Goal: Task Accomplishment & Management: Use online tool/utility

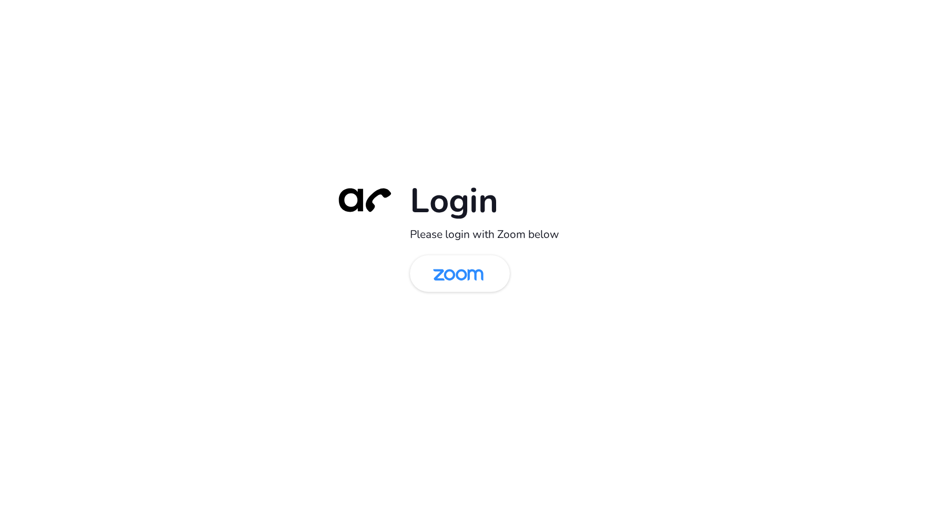
click at [450, 247] on div "Login Please login with Zoom below" at bounding box center [473, 254] width 294 height 151
click at [449, 269] on img at bounding box center [458, 275] width 73 height 34
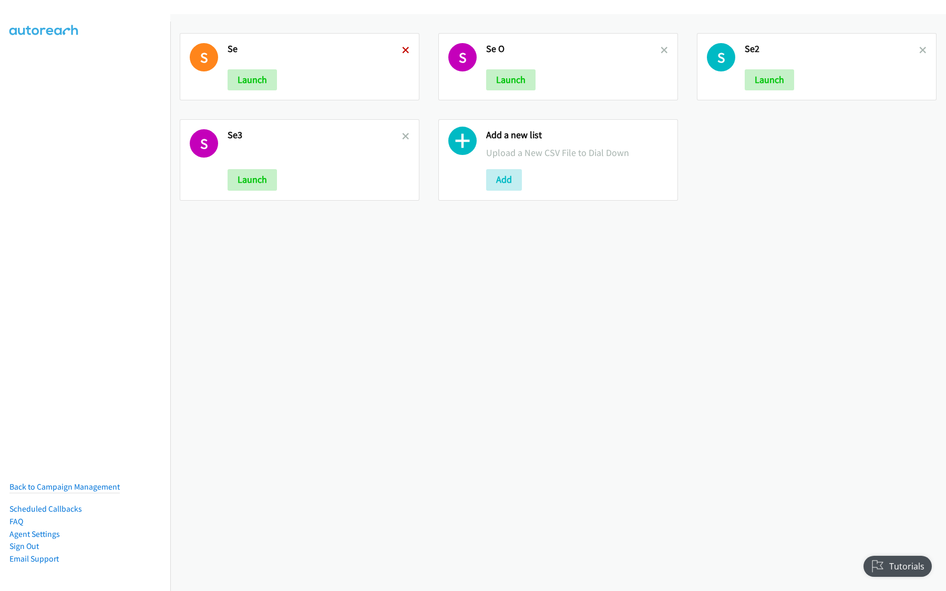
click at [403, 50] on icon at bounding box center [405, 50] width 7 height 7
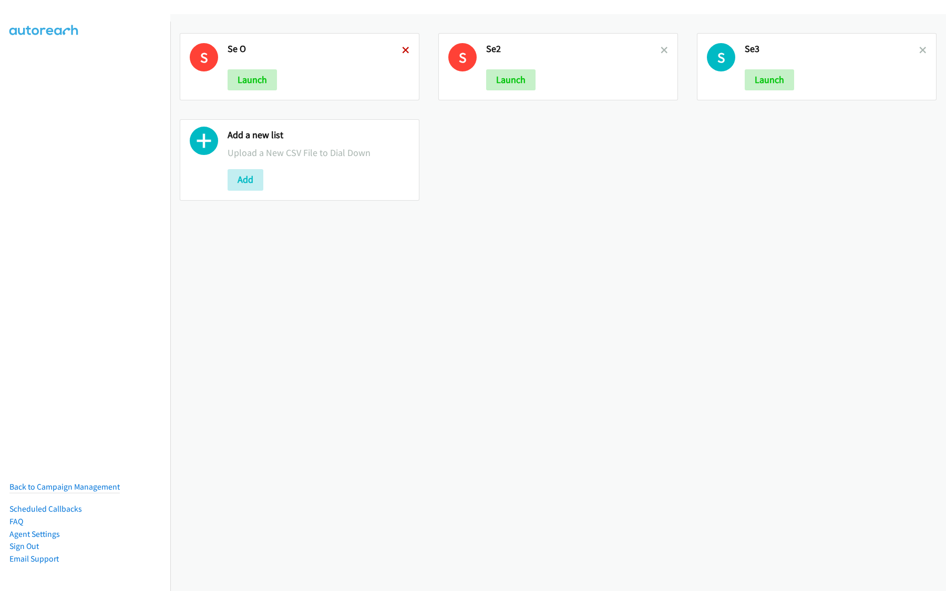
drag, startPoint x: 0, startPoint y: 0, endPoint x: 403, endPoint y: 52, distance: 405.9
click at [403, 52] on icon at bounding box center [405, 50] width 7 height 7
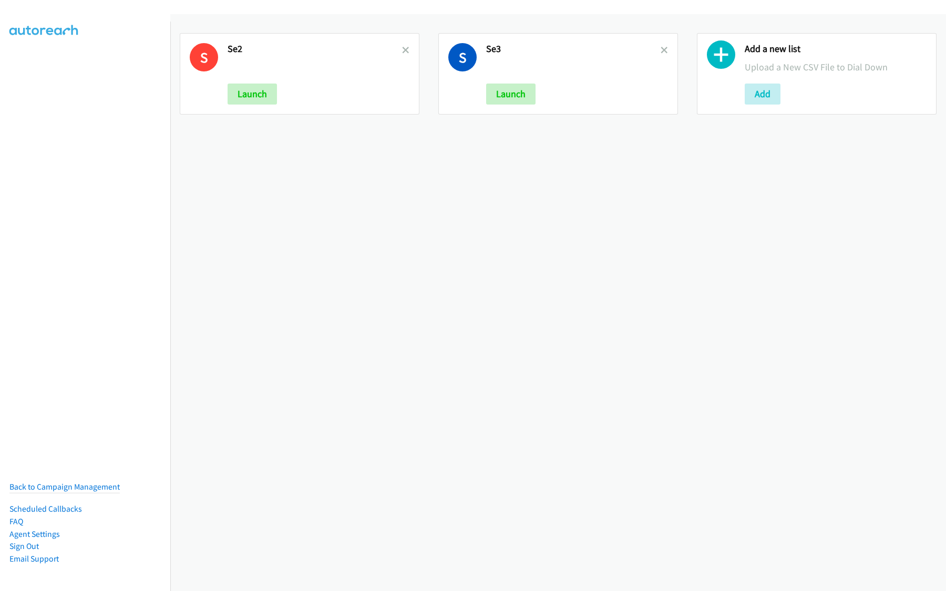
click at [403, 52] on icon at bounding box center [405, 50] width 7 height 7
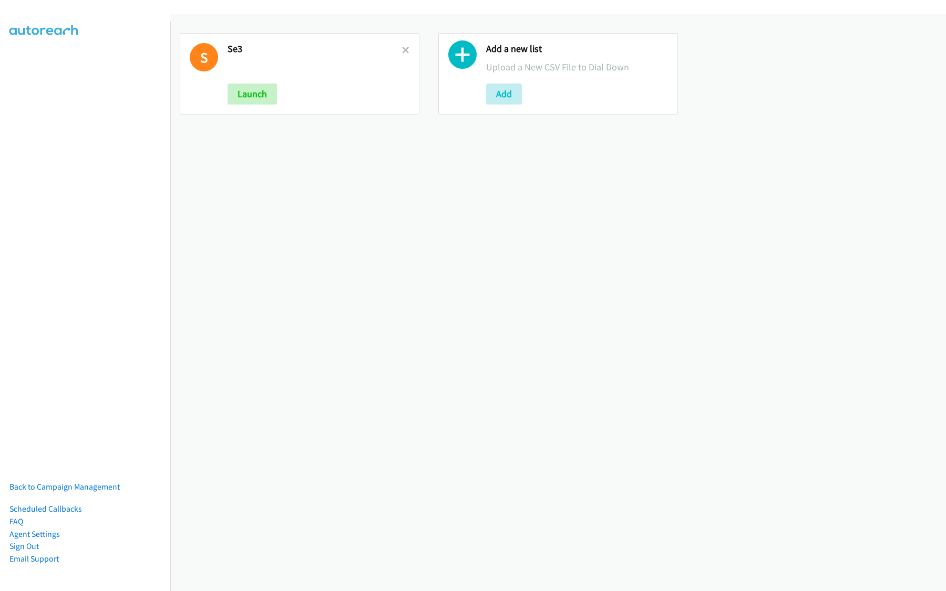
click at [403, 52] on icon at bounding box center [405, 50] width 7 height 7
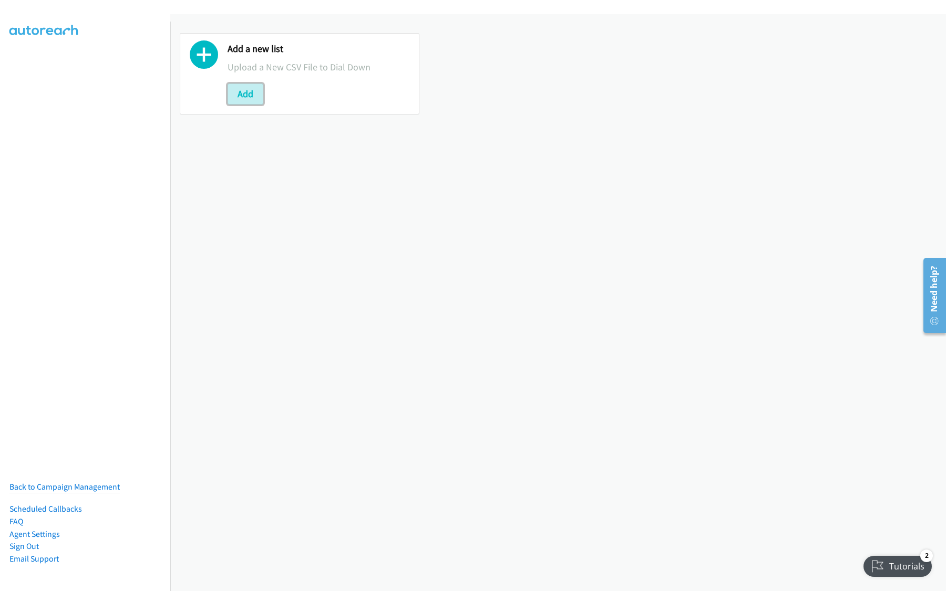
drag, startPoint x: 257, startPoint y: 95, endPoint x: 258, endPoint y: 110, distance: 15.3
click at [258, 95] on button "Add" at bounding box center [246, 94] width 36 height 21
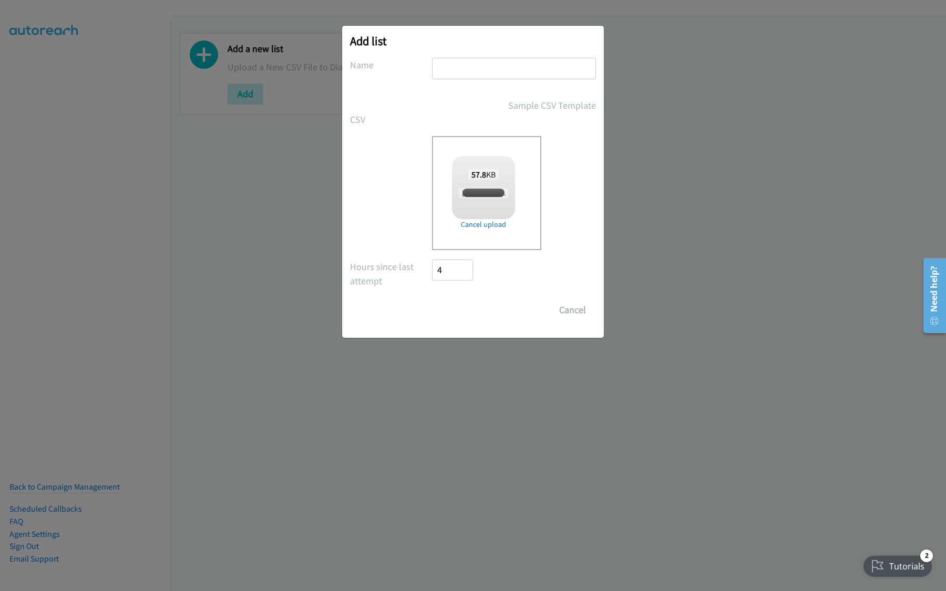
checkbox input "true"
click at [540, 69] on input "text" at bounding box center [514, 69] width 164 height 22
type input "HP"
click at [473, 316] on input "Save List" at bounding box center [459, 310] width 55 height 21
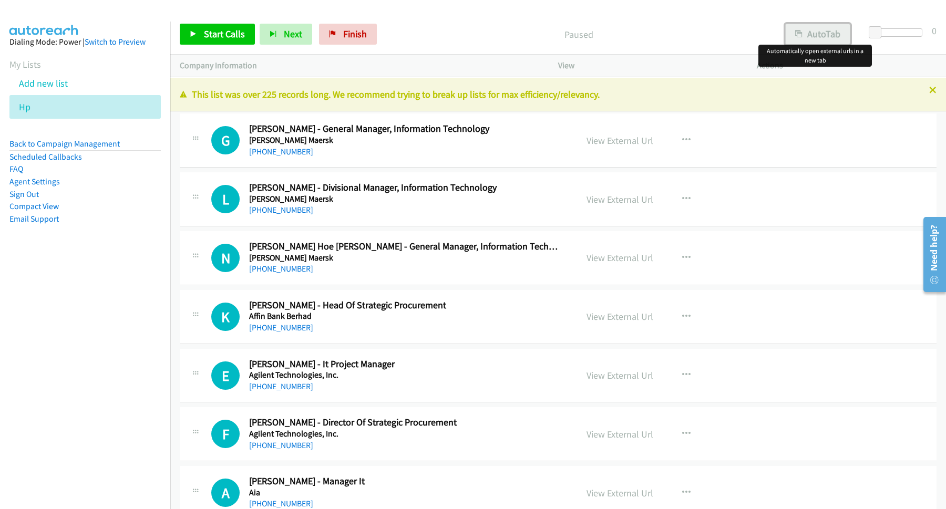
click at [812, 34] on button "AutoTab" at bounding box center [817, 34] width 65 height 21
click at [235, 39] on span "Start Calls" at bounding box center [224, 34] width 41 height 12
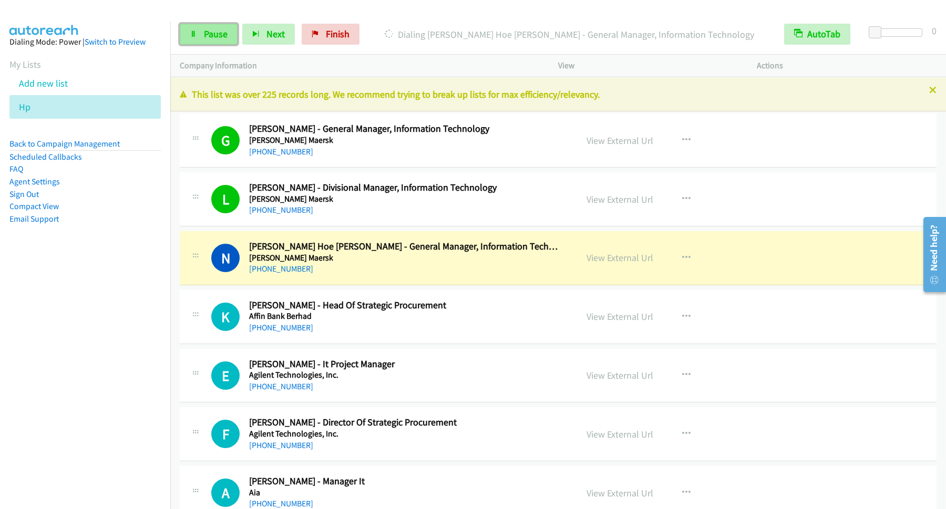
click at [204, 37] on span "Pause" at bounding box center [216, 34] width 24 height 12
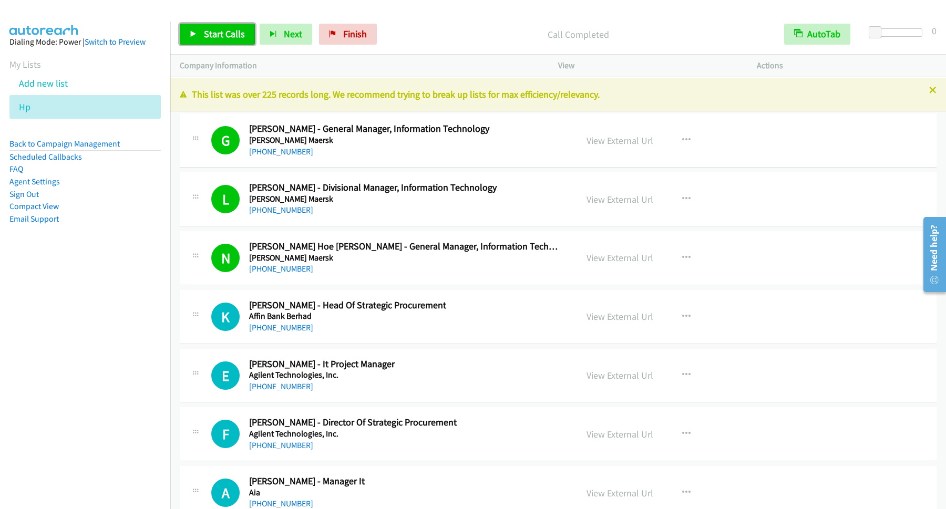
click at [239, 34] on span "Start Calls" at bounding box center [224, 34] width 41 height 12
click at [212, 42] on link "Pause" at bounding box center [209, 34] width 58 height 21
click at [89, 144] on link "Back to Campaign Management" at bounding box center [64, 144] width 110 height 10
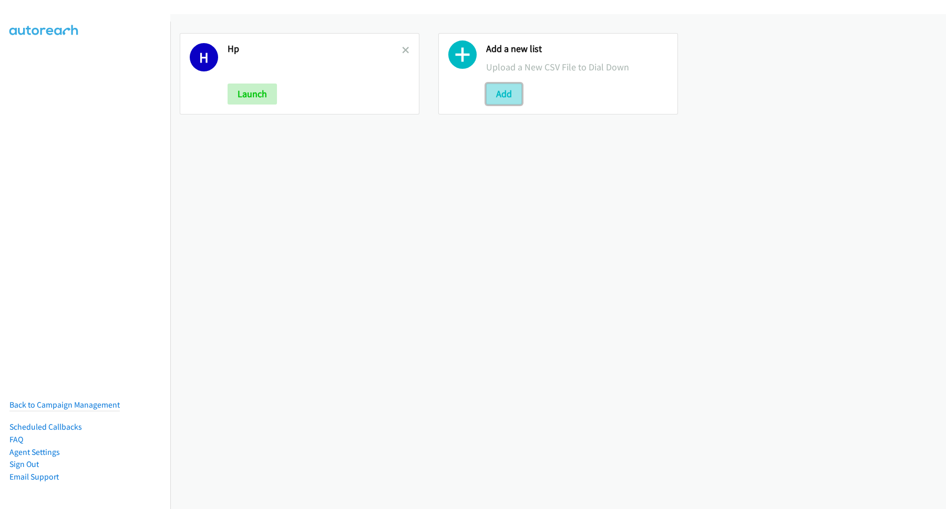
click at [504, 92] on button "Add" at bounding box center [504, 94] width 36 height 21
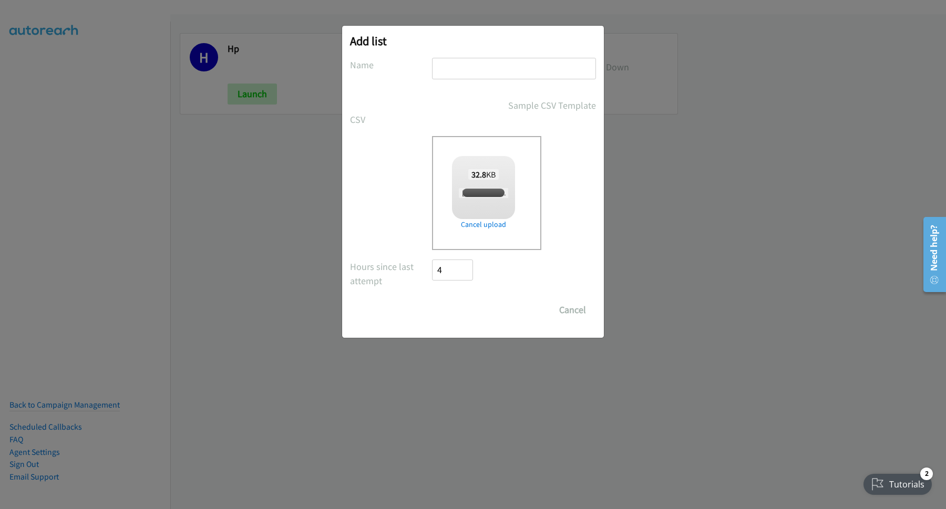
checkbox input "true"
click at [507, 68] on input "text" at bounding box center [514, 69] width 164 height 22
type input "HP2"
click at [459, 304] on input "Save List" at bounding box center [459, 310] width 55 height 21
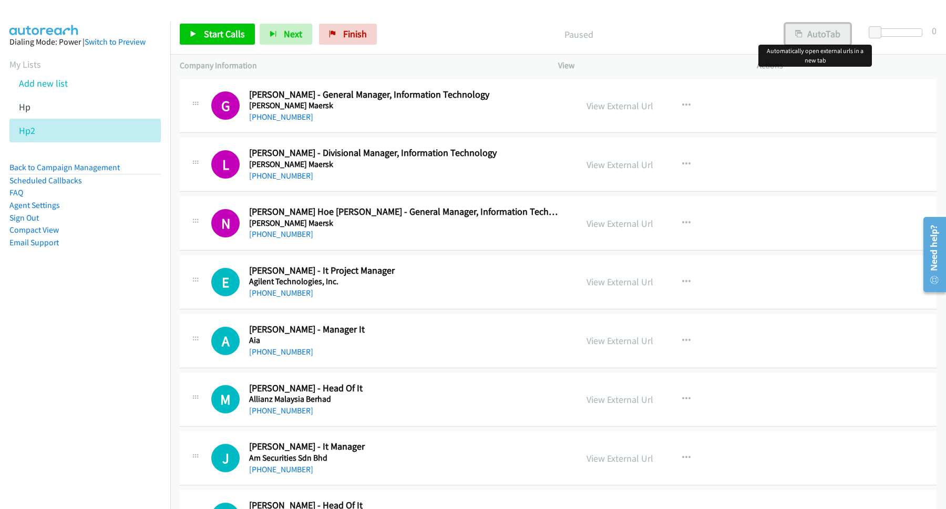
click at [827, 37] on button "AutoTab" at bounding box center [817, 34] width 65 height 21
click at [215, 36] on span "Start Calls" at bounding box center [224, 34] width 41 height 12
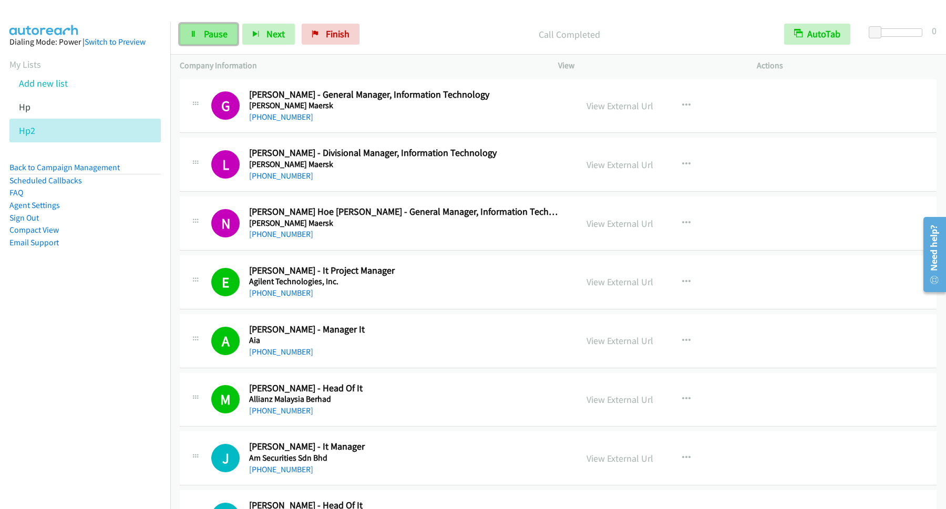
click at [228, 35] on span "Pause" at bounding box center [216, 34] width 24 height 12
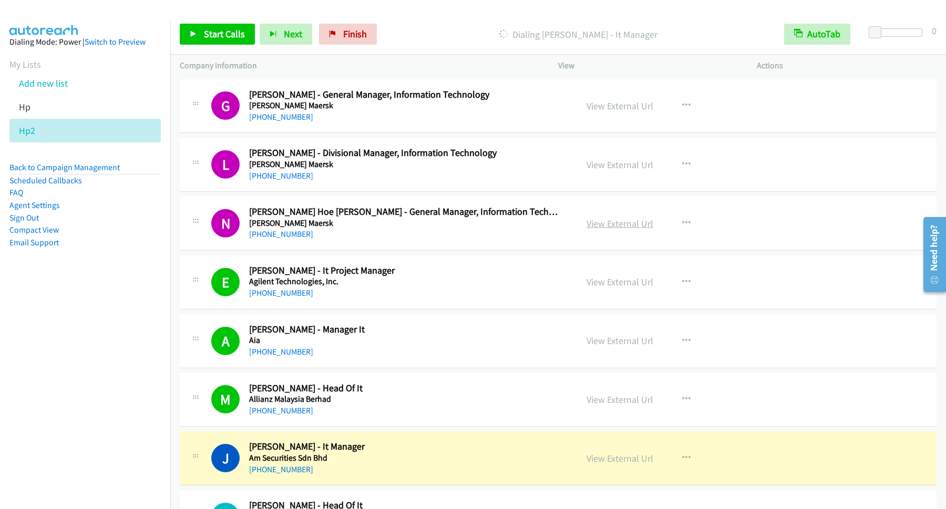
scroll to position [142, 0]
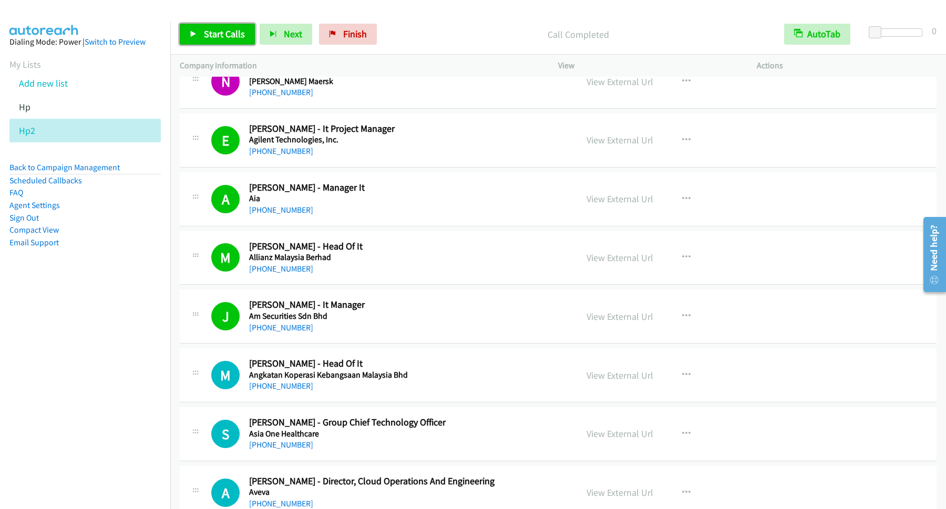
click at [237, 41] on link "Start Calls" at bounding box center [217, 34] width 75 height 21
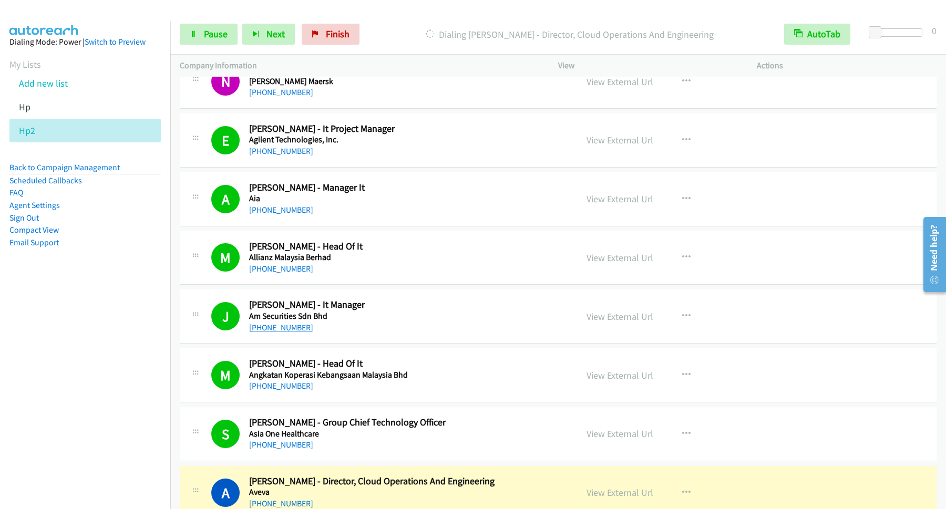
scroll to position [426, 0]
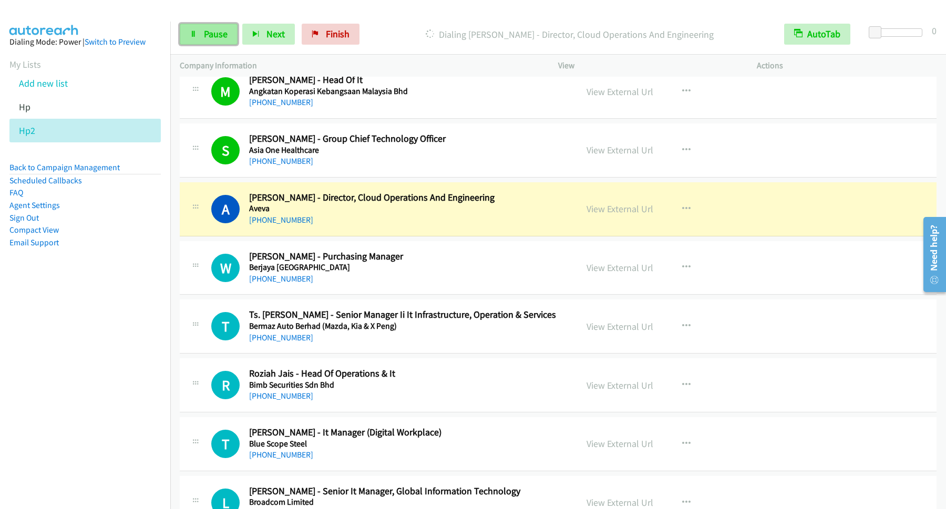
click at [192, 34] on icon at bounding box center [193, 34] width 7 height 7
click at [204, 37] on link "Start Calls" at bounding box center [217, 34] width 75 height 21
click at [209, 28] on link "Pause" at bounding box center [209, 34] width 58 height 21
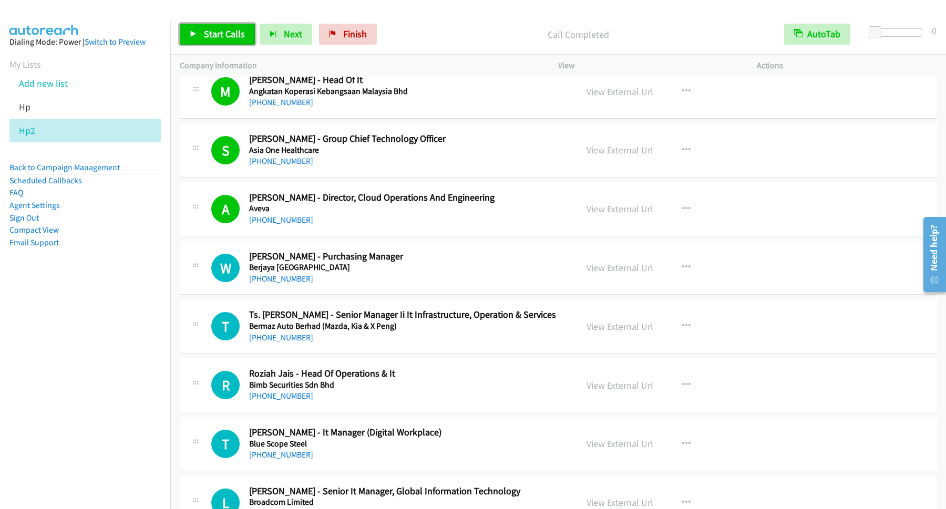
click at [246, 41] on link "Start Calls" at bounding box center [217, 34] width 75 height 21
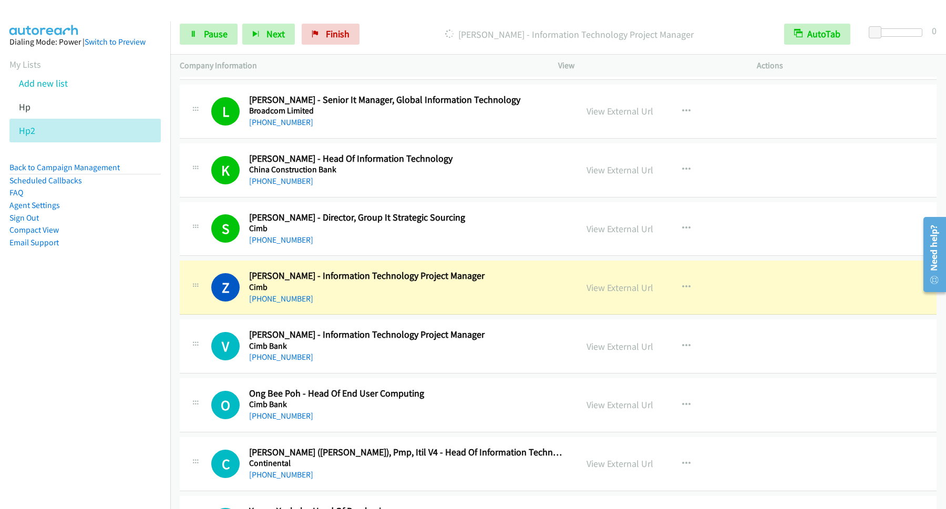
scroll to position [852, 0]
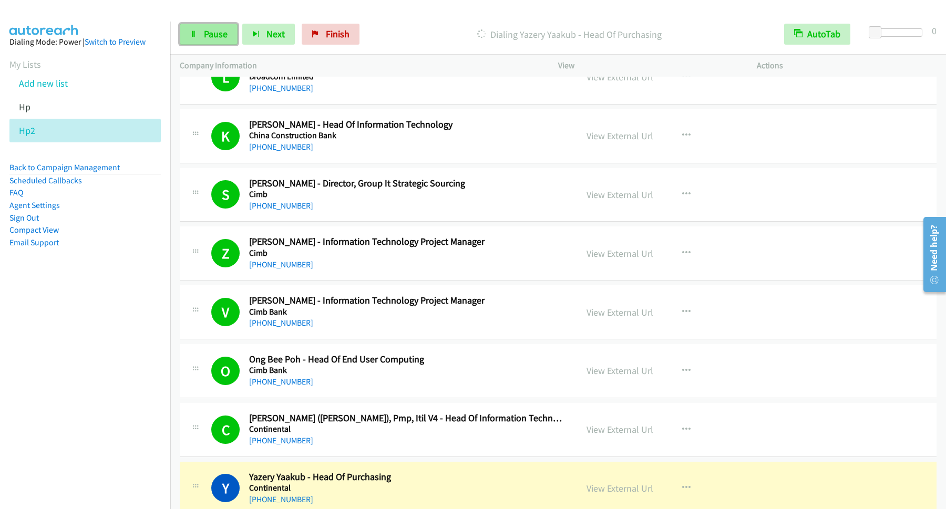
click at [198, 26] on link "Pause" at bounding box center [209, 34] width 58 height 21
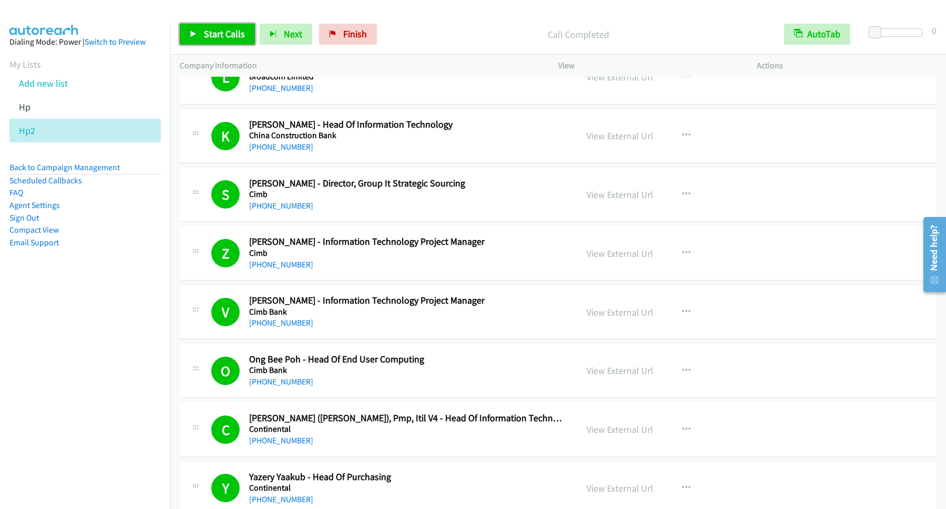
click at [207, 40] on span "Start Calls" at bounding box center [224, 34] width 41 height 12
click at [203, 36] on link "Pause" at bounding box center [209, 34] width 58 height 21
click at [206, 28] on link "Start Calls" at bounding box center [217, 34] width 75 height 21
click at [232, 39] on link "Pause" at bounding box center [209, 34] width 58 height 21
click at [238, 42] on link "Start Calls" at bounding box center [217, 34] width 75 height 21
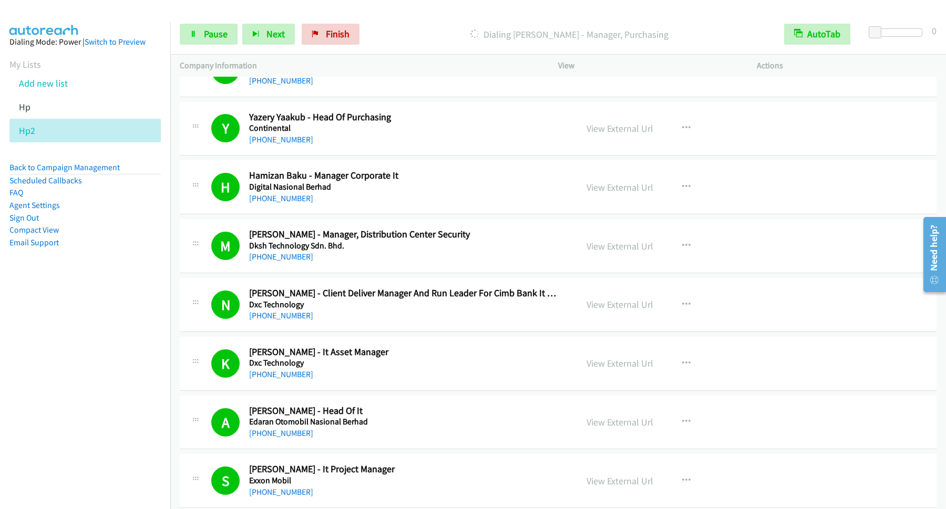
scroll to position [1135, 0]
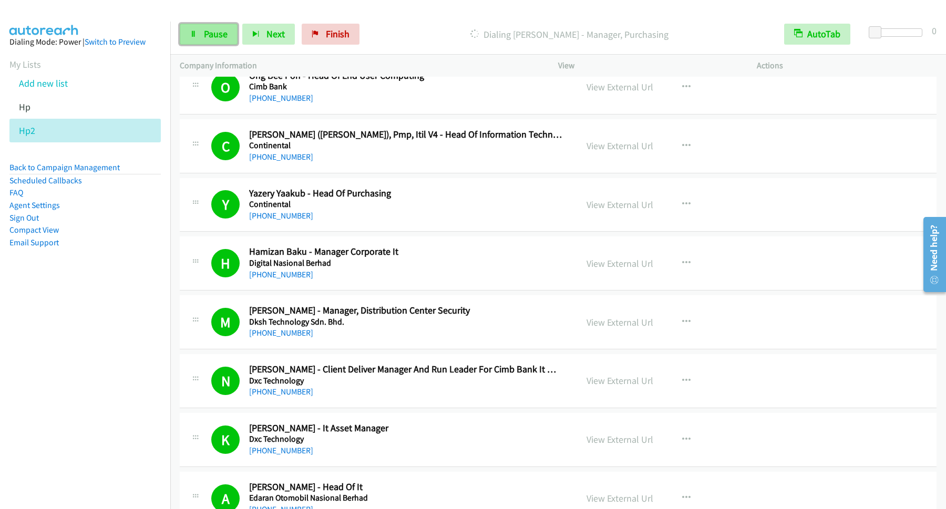
click at [227, 36] on span "Pause" at bounding box center [216, 34] width 24 height 12
click at [252, 36] on link "Start Calls" at bounding box center [217, 34] width 75 height 21
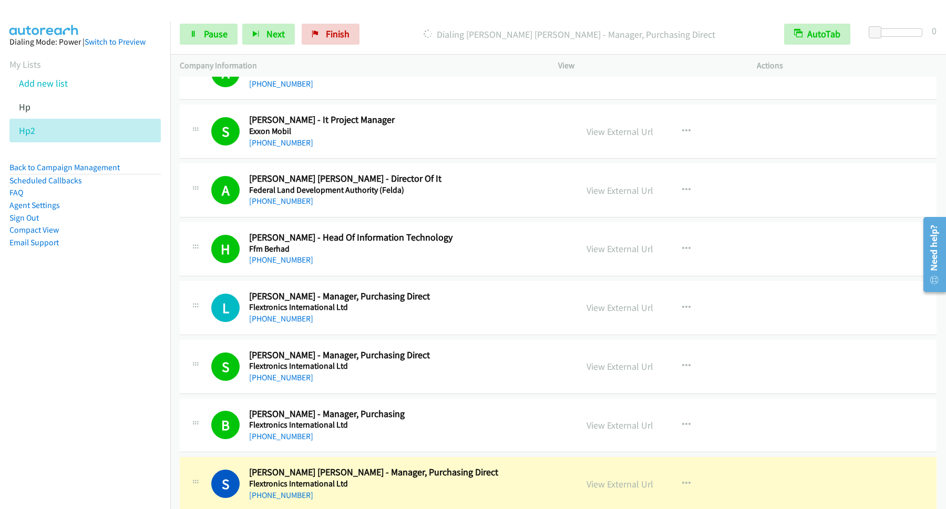
scroll to position [1703, 0]
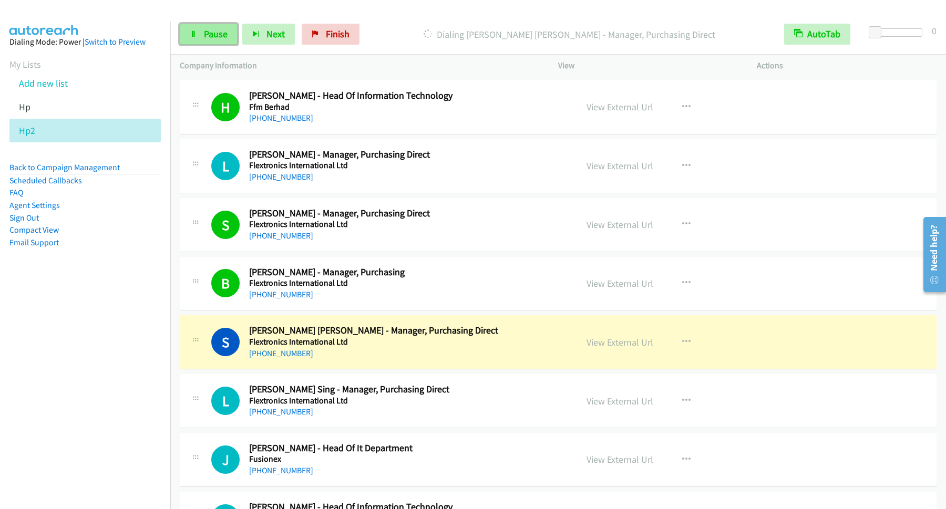
click at [213, 33] on span "Pause" at bounding box center [216, 34] width 24 height 12
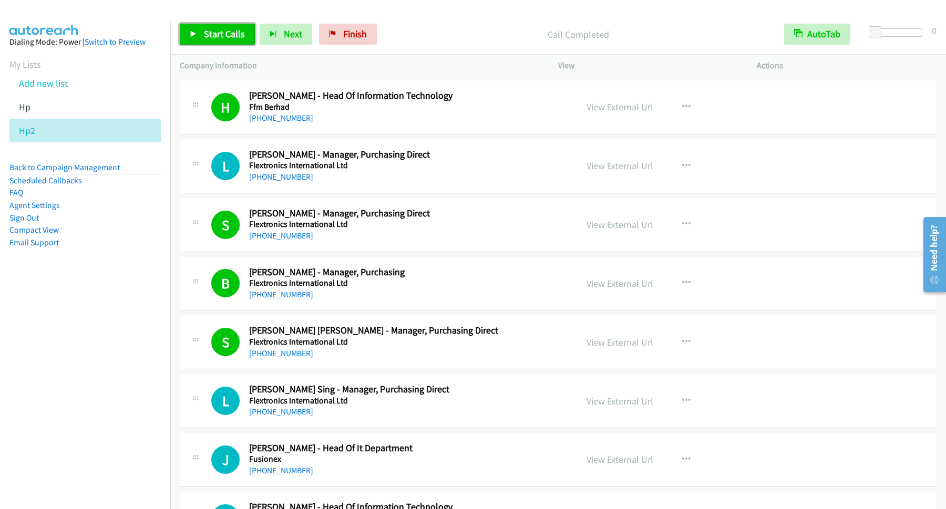
click at [228, 31] on span "Start Calls" at bounding box center [224, 34] width 41 height 12
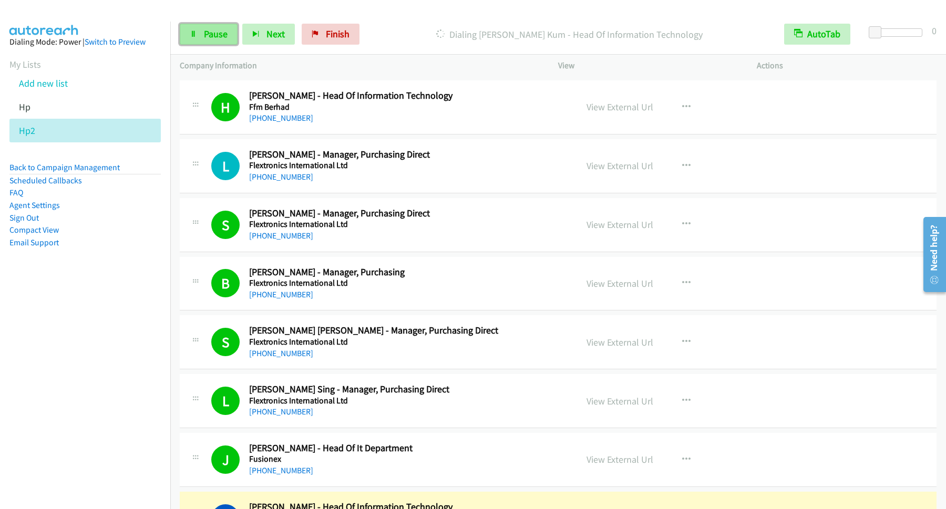
click at [217, 39] on span "Pause" at bounding box center [216, 34] width 24 height 12
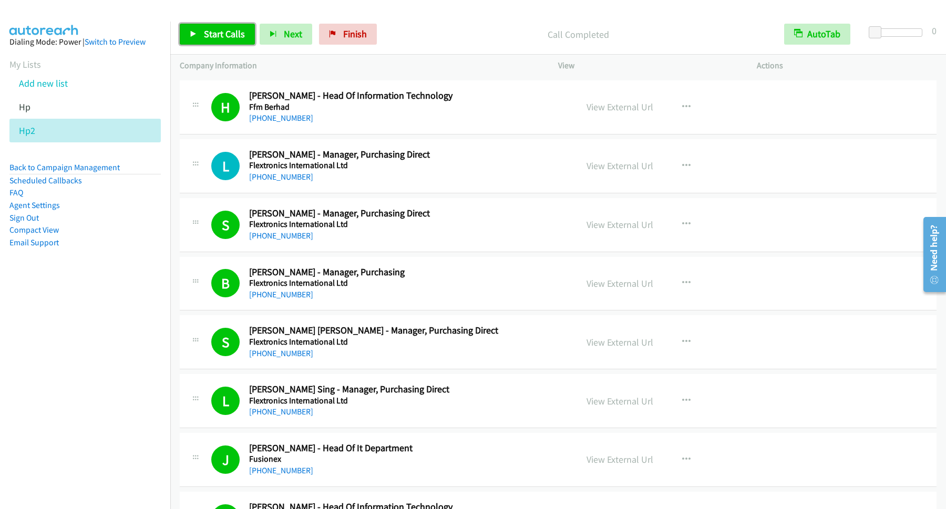
click at [234, 35] on span "Start Calls" at bounding box center [224, 34] width 41 height 12
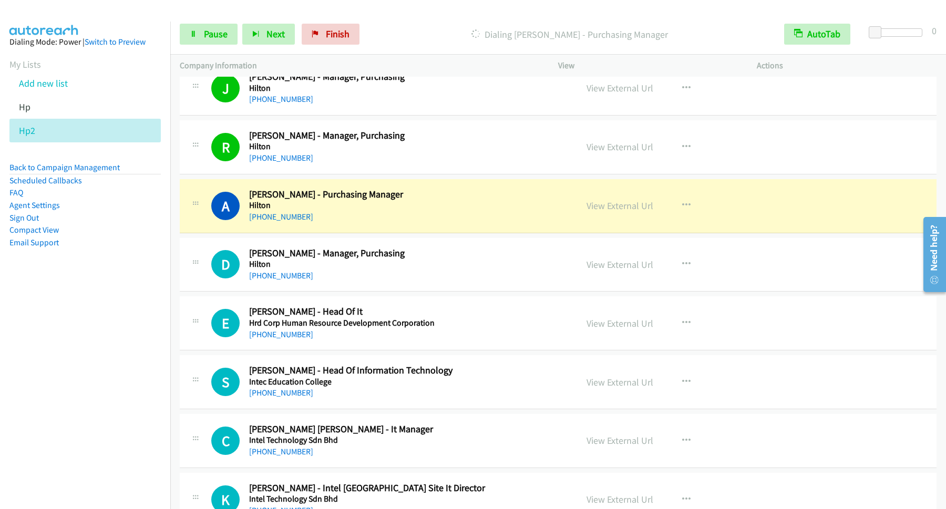
scroll to position [2697, 0]
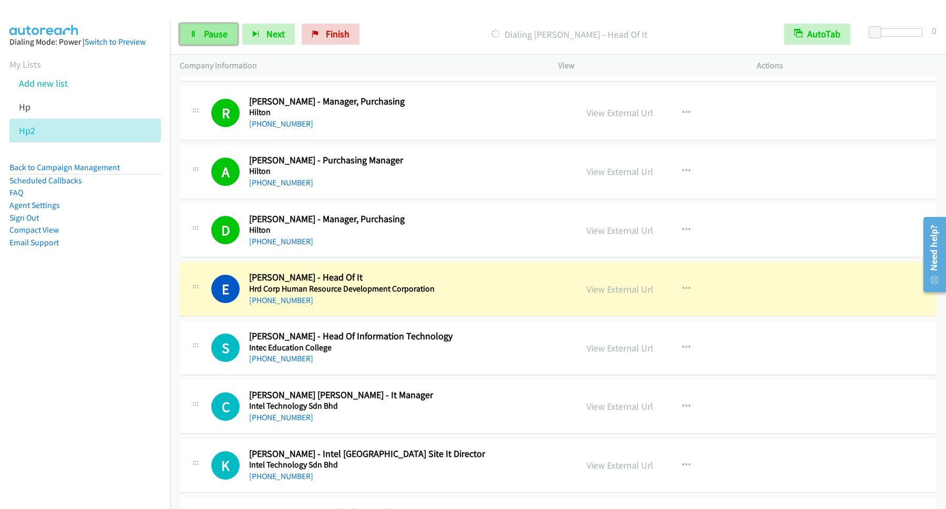
click at [214, 44] on link "Pause" at bounding box center [209, 34] width 58 height 21
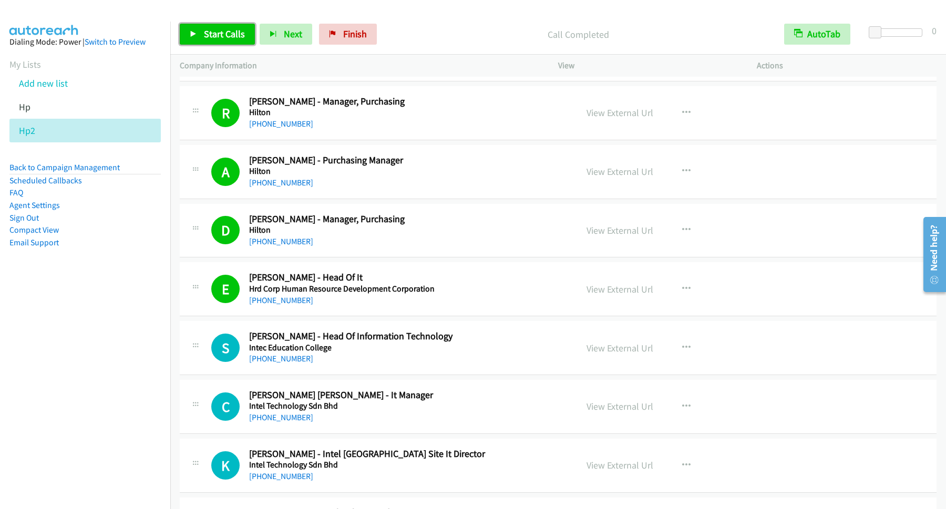
click at [202, 31] on link "Start Calls" at bounding box center [217, 34] width 75 height 21
drag, startPoint x: 218, startPoint y: 28, endPoint x: 217, endPoint y: 34, distance: 5.8
click at [217, 34] on div "Start Calls Pause Next Finish Call Completed AutoTab AutoTab 0" at bounding box center [558, 34] width 776 height 40
click at [217, 34] on span "Pause" at bounding box center [216, 34] width 24 height 12
click at [221, 32] on span "Start Calls" at bounding box center [224, 34] width 41 height 12
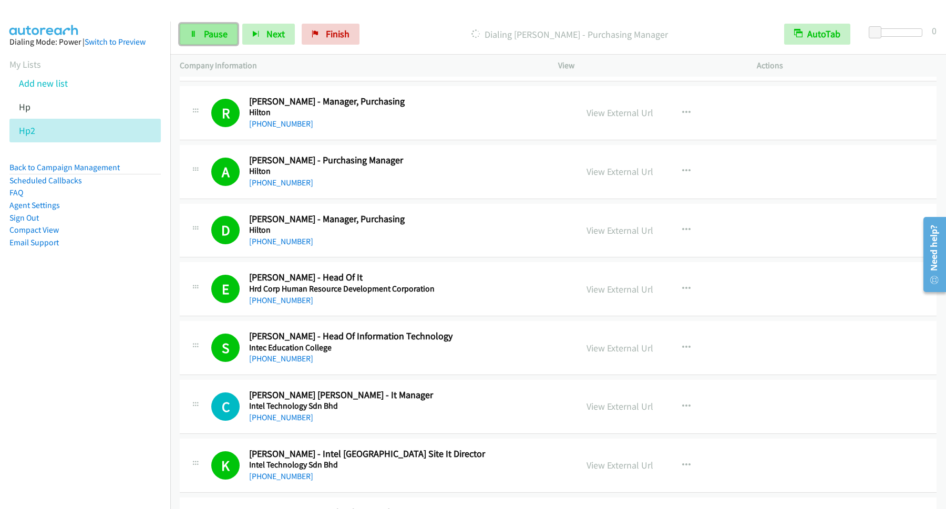
click at [238, 44] on link "Pause" at bounding box center [209, 34] width 58 height 21
click at [227, 40] on span "Start Calls" at bounding box center [224, 34] width 41 height 12
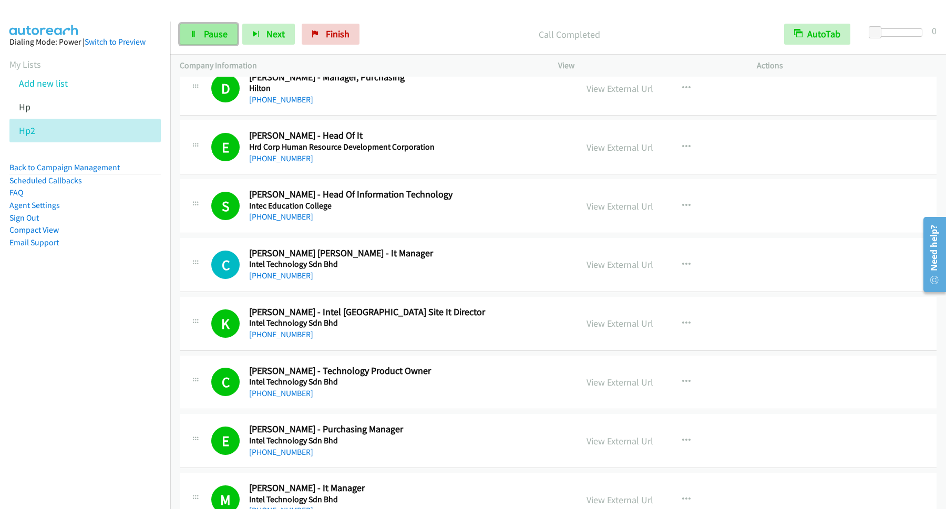
click at [213, 37] on span "Pause" at bounding box center [216, 34] width 24 height 12
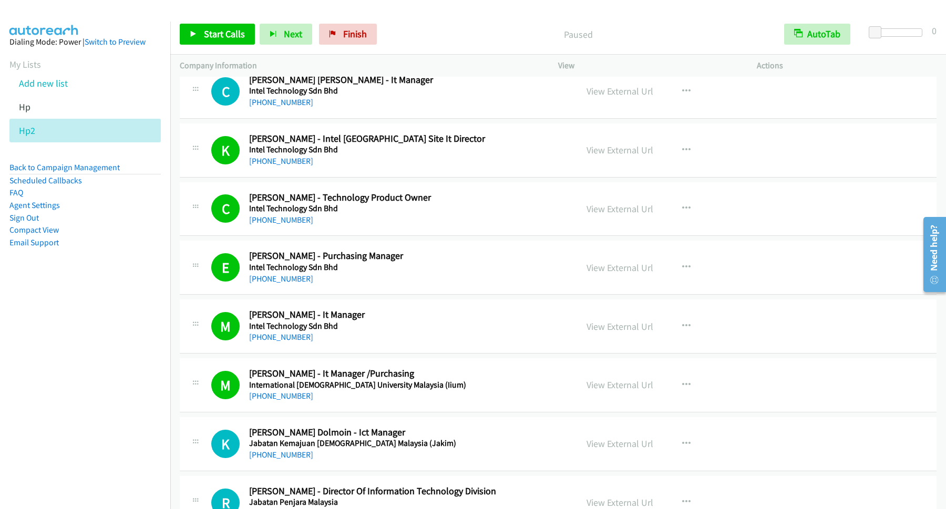
scroll to position [3122, 0]
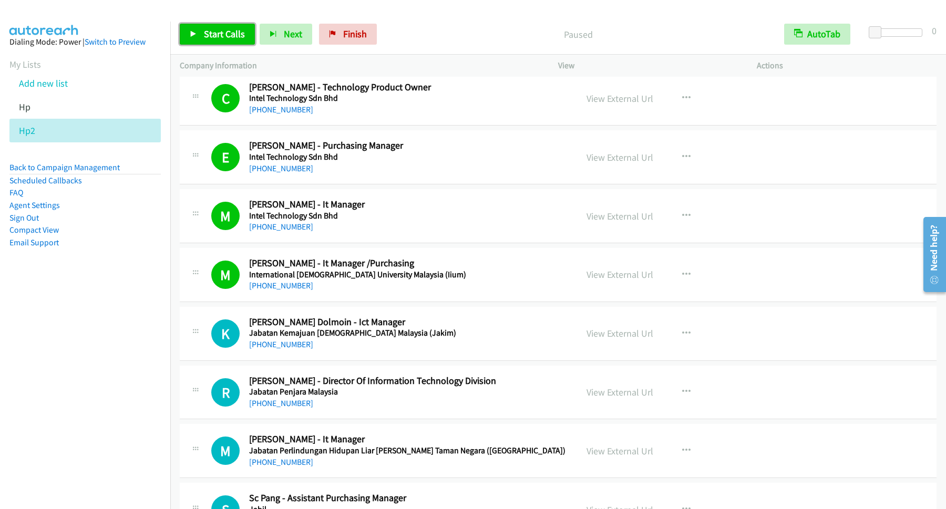
click at [199, 30] on link "Start Calls" at bounding box center [217, 34] width 75 height 21
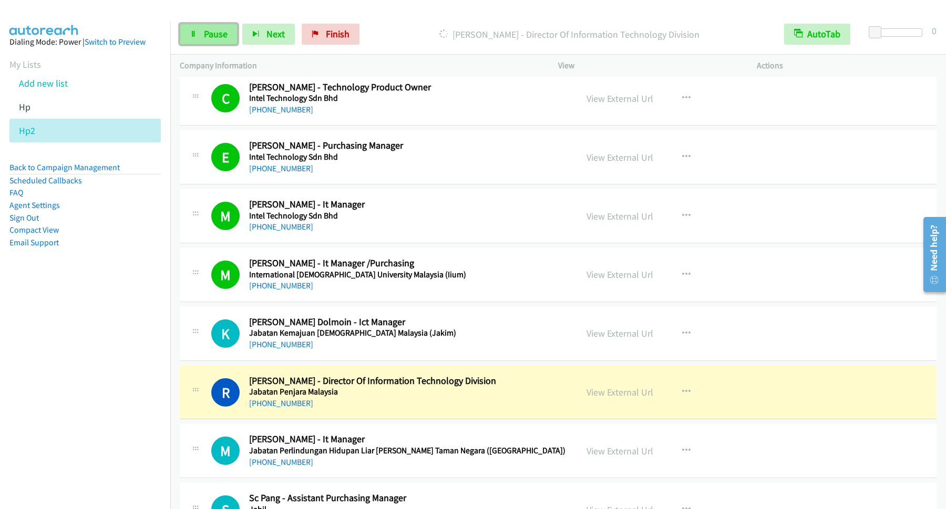
click at [215, 37] on span "Pause" at bounding box center [216, 34] width 24 height 12
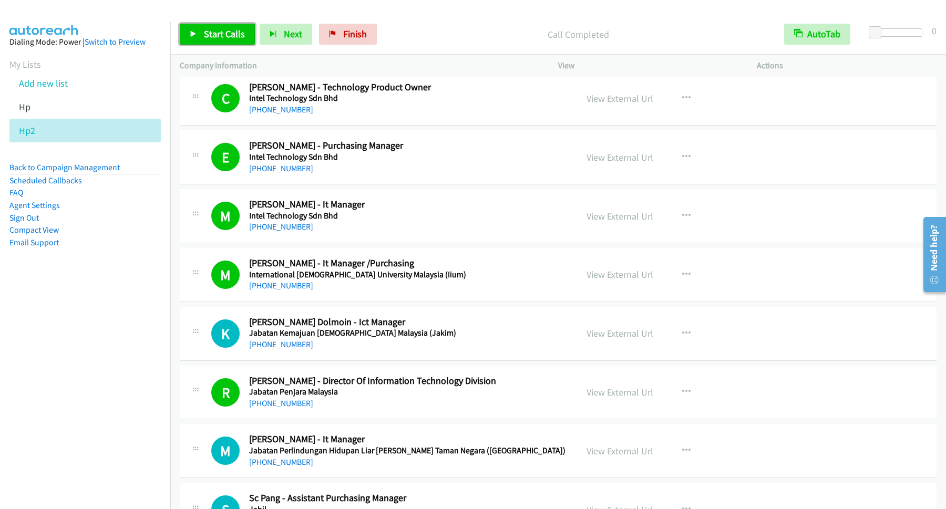
click at [226, 34] on span "Start Calls" at bounding box center [224, 34] width 41 height 12
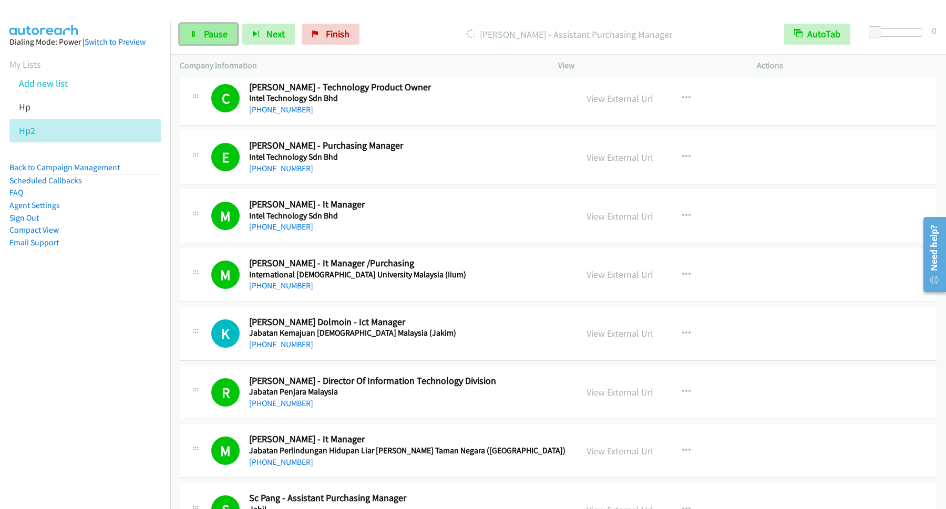
click at [222, 39] on span "Pause" at bounding box center [216, 34] width 24 height 12
click at [241, 42] on link "Start Calls" at bounding box center [217, 34] width 75 height 21
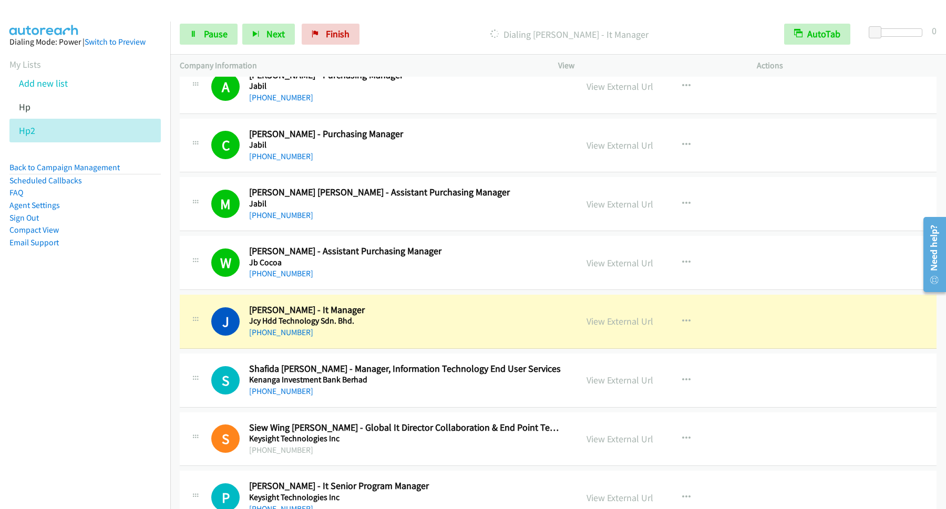
scroll to position [3690, 0]
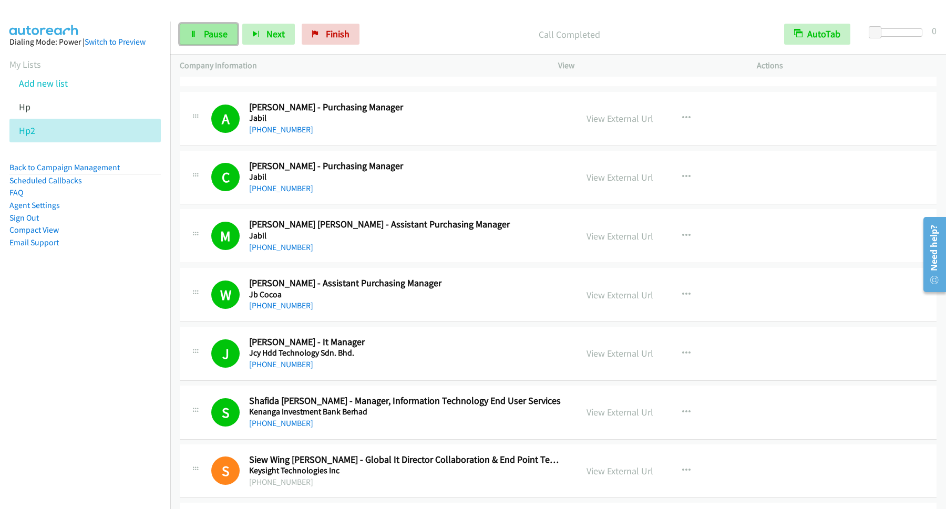
click at [210, 44] on link "Pause" at bounding box center [209, 34] width 58 height 21
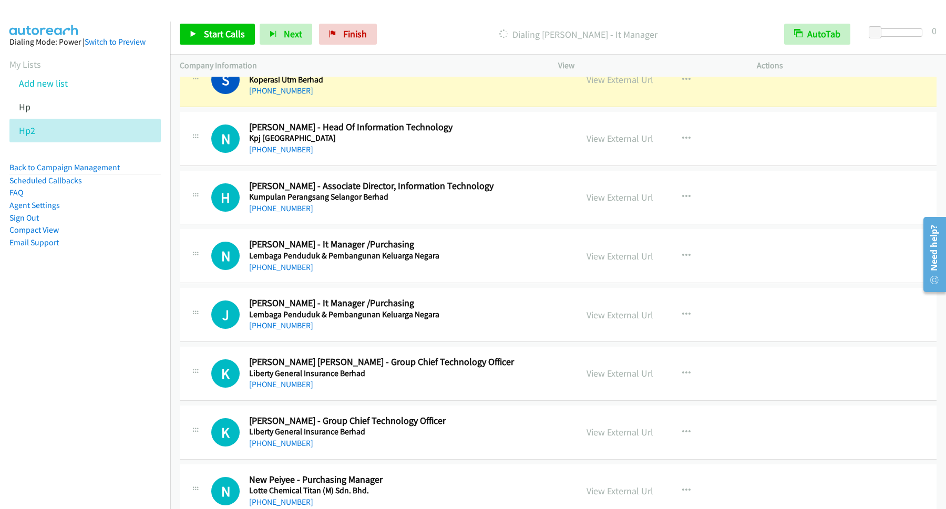
scroll to position [4116, 0]
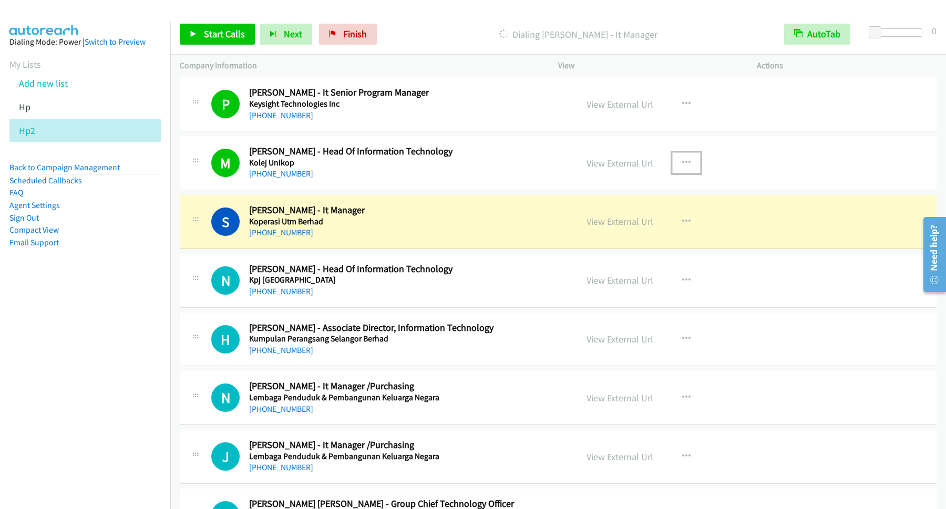
click at [682, 167] on icon "button" at bounding box center [686, 163] width 8 height 8
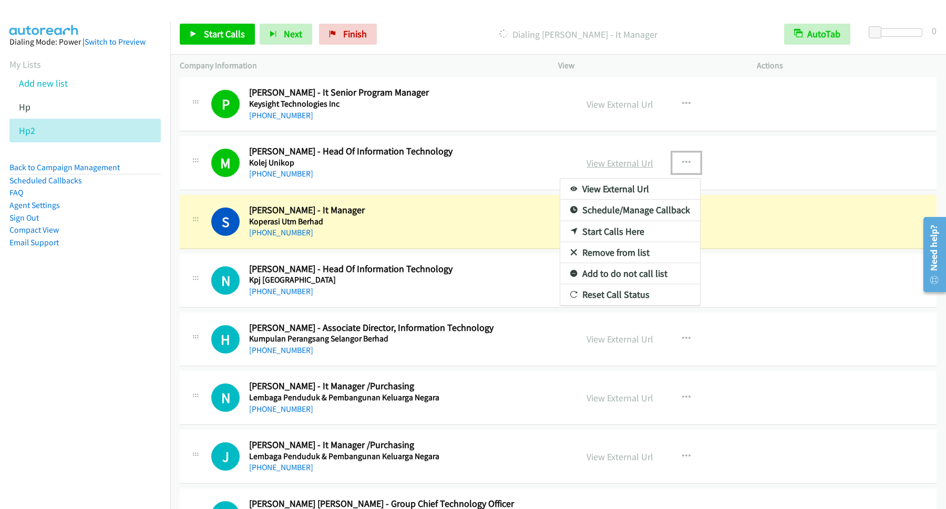
click at [604, 170] on div at bounding box center [473, 254] width 946 height 509
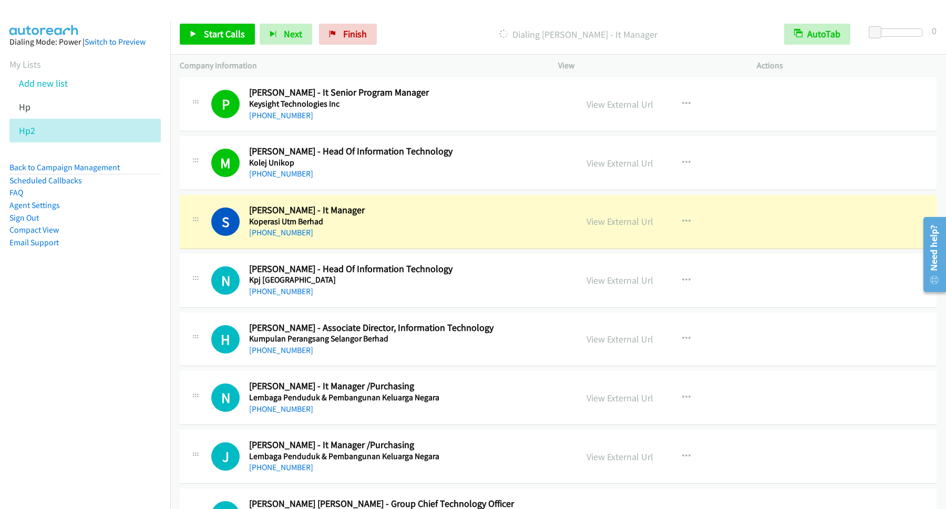
click at [87, 387] on nav "Dialing Mode: Power | Switch to Preview My Lists Add new list Hp Hp2 Back to Ca…" at bounding box center [85, 276] width 171 height 509
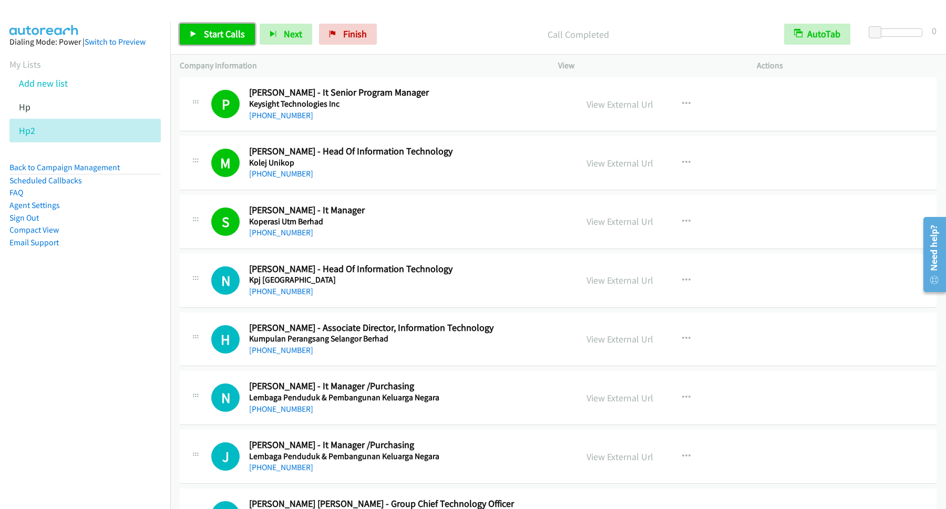
click at [231, 35] on span "Start Calls" at bounding box center [224, 34] width 41 height 12
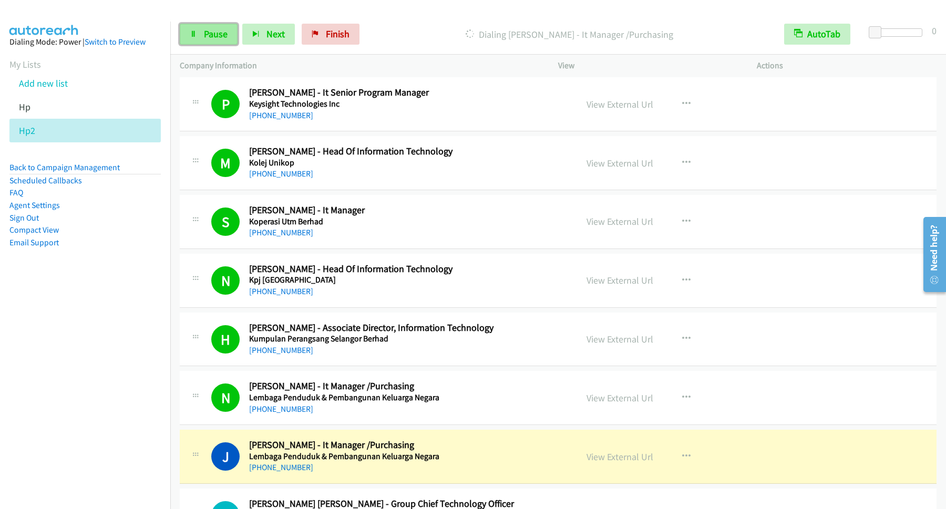
click at [228, 32] on span "Pause" at bounding box center [216, 34] width 24 height 12
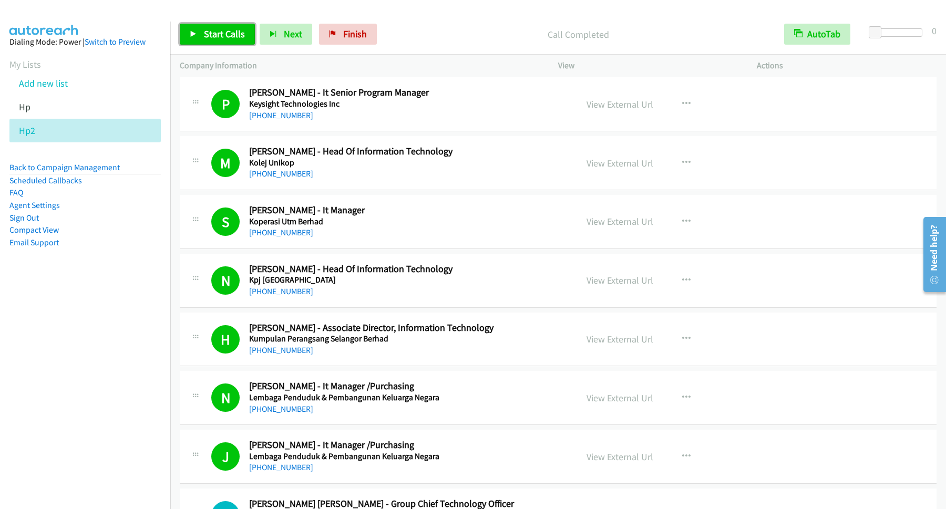
click at [244, 38] on span "Start Calls" at bounding box center [224, 34] width 41 height 12
click at [218, 48] on div "Start Calls Pause Next Finish Dialing Rosziana Bessin - Head Of It Department A…" at bounding box center [558, 34] width 776 height 40
click at [220, 34] on span "Pause" at bounding box center [216, 34] width 24 height 12
click at [229, 34] on span "Start Calls" at bounding box center [224, 34] width 41 height 12
drag, startPoint x: 212, startPoint y: 27, endPoint x: 231, endPoint y: 27, distance: 18.4
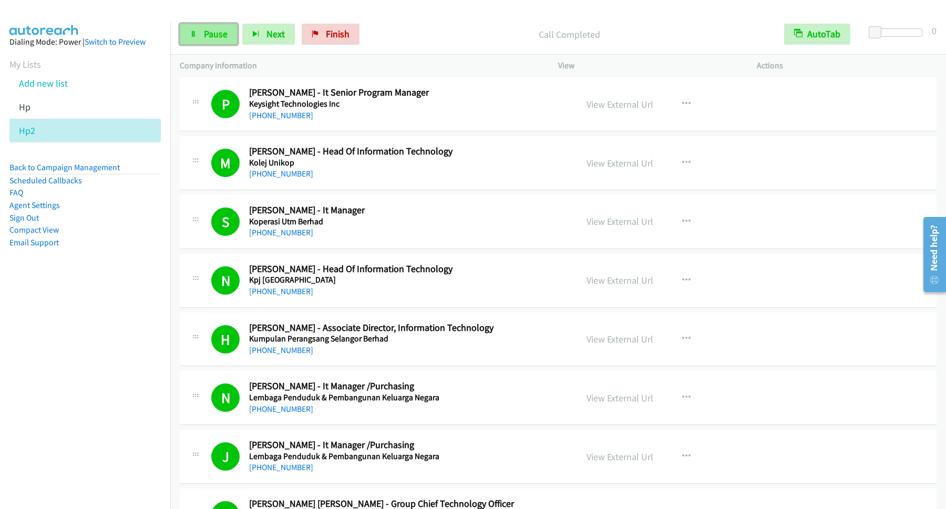
click at [213, 27] on link "Pause" at bounding box center [209, 34] width 58 height 21
click at [221, 36] on span "Start Calls" at bounding box center [224, 34] width 41 height 12
click at [212, 32] on span "Pause" at bounding box center [216, 34] width 24 height 12
click at [563, 23] on div "Start Calls Pause Next Finish Call Completed AutoTab AutoTab 0" at bounding box center [558, 34] width 776 height 40
click at [73, 171] on link "Back to Campaign Management" at bounding box center [64, 167] width 110 height 10
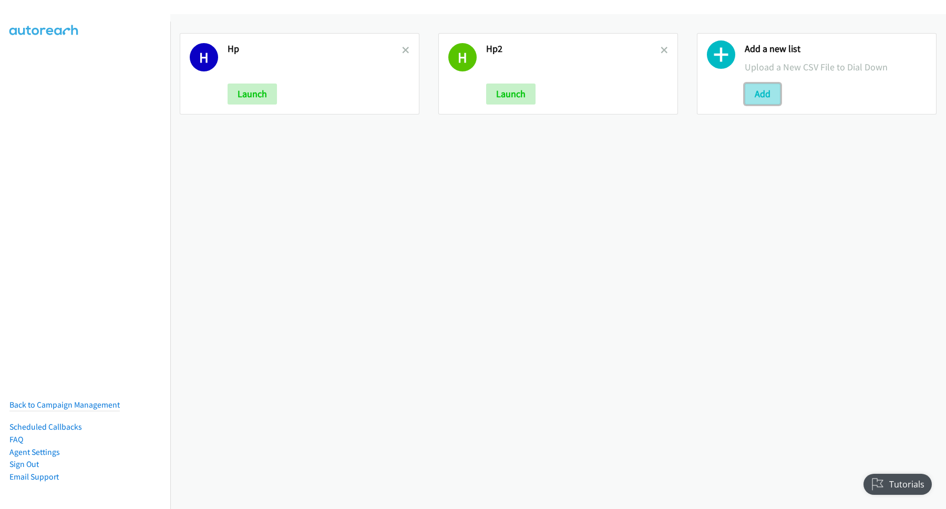
click at [748, 95] on button "Add" at bounding box center [763, 94] width 36 height 21
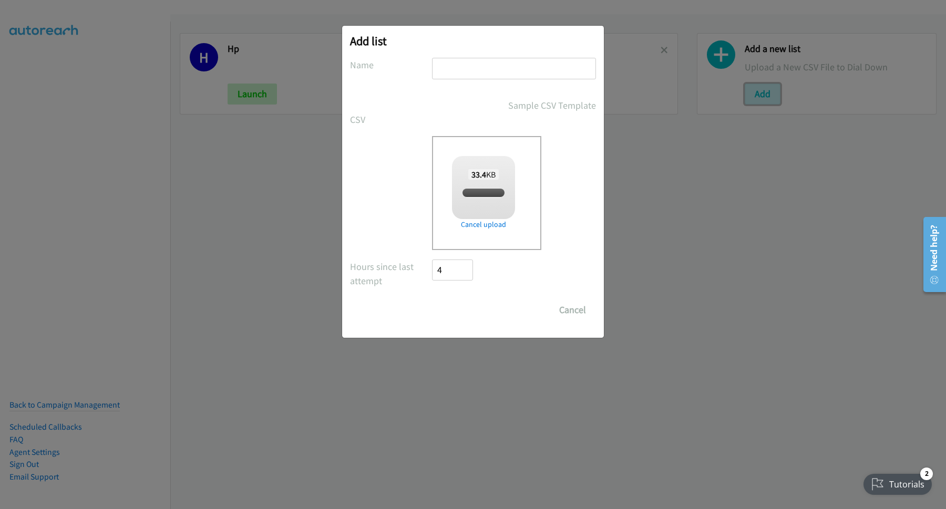
checkbox input "true"
click at [489, 68] on input "text" at bounding box center [514, 69] width 164 height 22
type input "SE"
click at [478, 311] on input "Save List" at bounding box center [459, 310] width 55 height 21
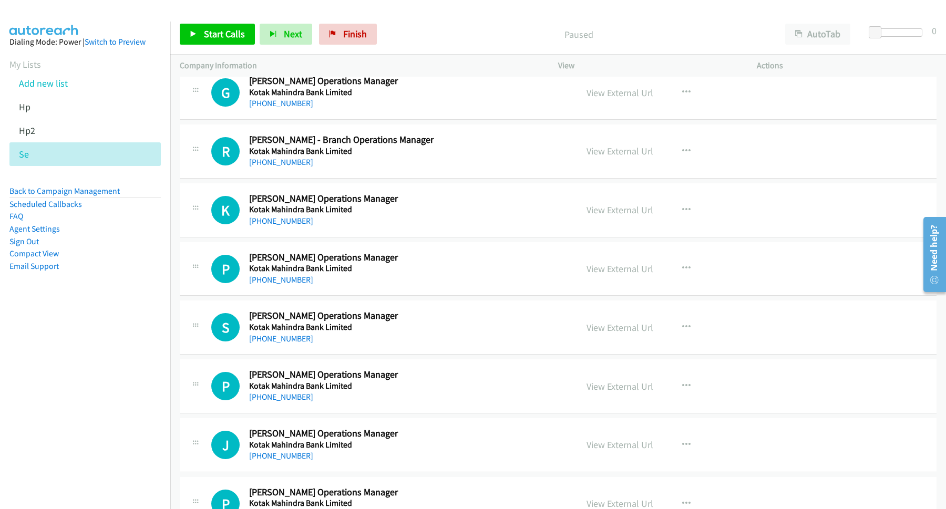
scroll to position [8592, 0]
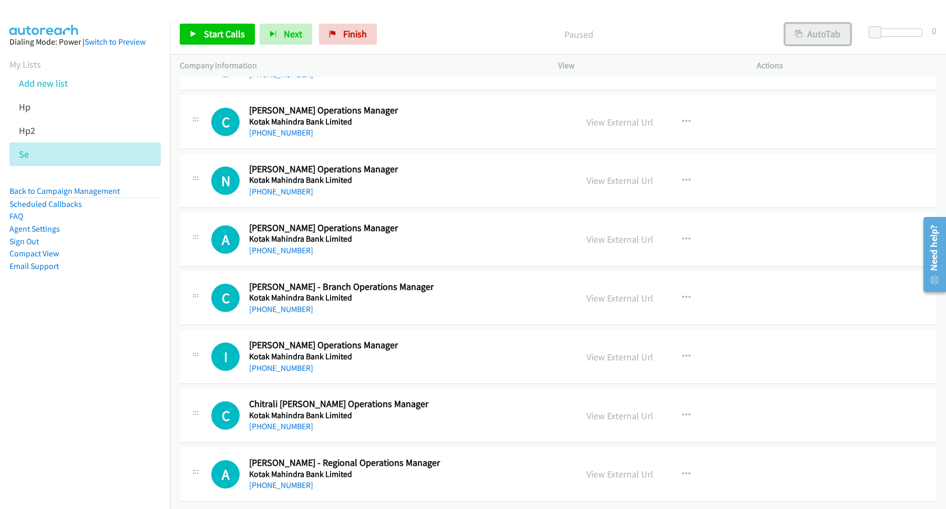
click at [813, 36] on button "AutoTab" at bounding box center [817, 34] width 65 height 21
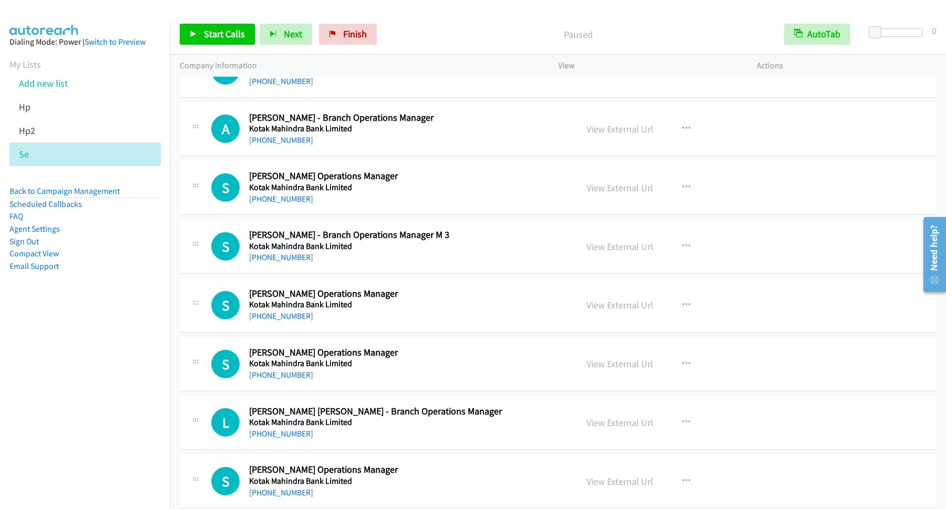
scroll to position [4618, 0]
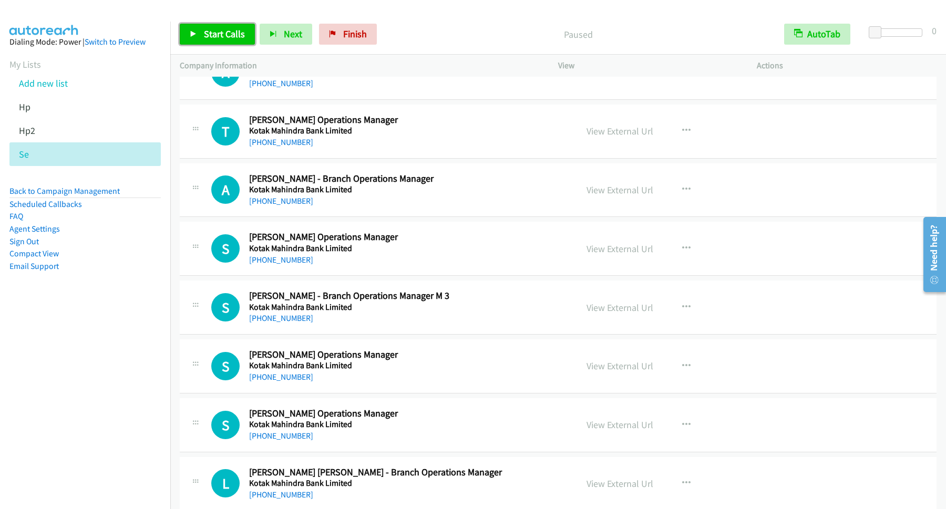
click at [239, 36] on span "Start Calls" at bounding box center [224, 34] width 41 height 12
click at [210, 29] on span "Pause" at bounding box center [216, 34] width 24 height 12
click at [245, 36] on span "Start Calls" at bounding box center [224, 34] width 41 height 12
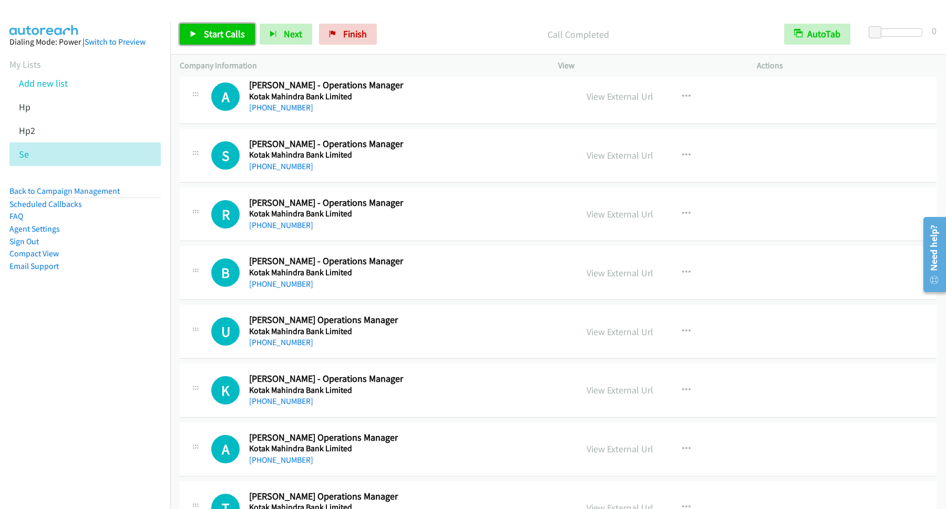
scroll to position [4192, 0]
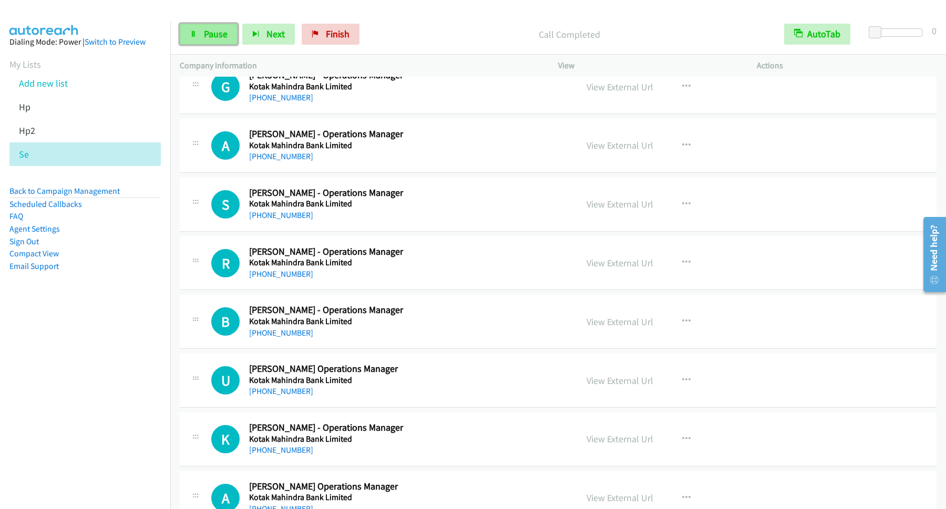
click at [216, 34] on span "Pause" at bounding box center [216, 34] width 24 height 12
click at [238, 37] on span "Start Calls" at bounding box center [224, 34] width 41 height 12
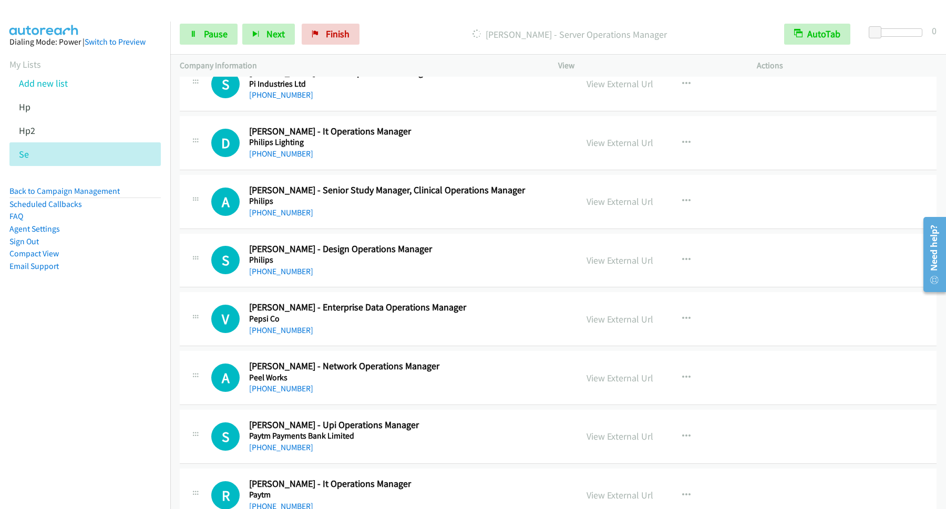
scroll to position [76, 0]
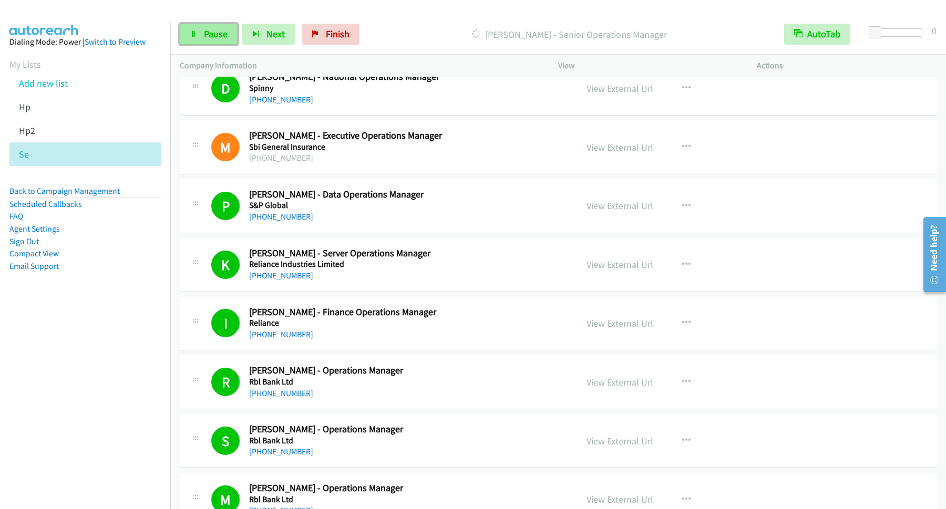
click at [207, 34] on span "Pause" at bounding box center [216, 34] width 24 height 12
click at [219, 36] on span "Start Calls" at bounding box center [224, 34] width 41 height 12
click at [228, 39] on span "Pause" at bounding box center [216, 34] width 24 height 12
